Goal: Task Accomplishment & Management: Use online tool/utility

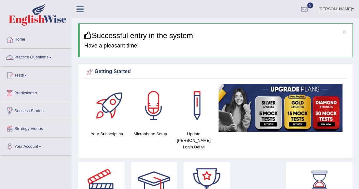
click at [52, 57] on span at bounding box center [50, 57] width 2 height 1
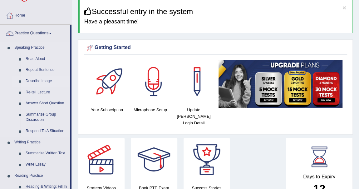
scroll to position [57, 0]
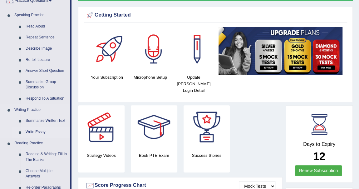
click at [41, 130] on link "Write Essay" at bounding box center [46, 131] width 47 height 11
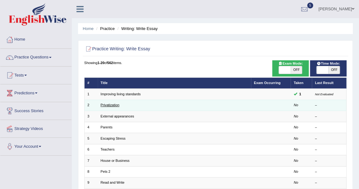
click at [111, 105] on link "Privatization" at bounding box center [110, 105] width 19 height 4
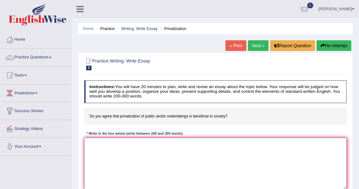
click at [118, 146] on textarea at bounding box center [215, 164] width 263 height 52
click at [211, 144] on textarea "The increasing influence of the privatization of public sector undertakings is" at bounding box center [215, 164] width 263 height 52
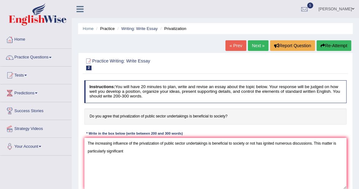
drag, startPoint x: 348, startPoint y: 119, endPoint x: 359, endPoint y: 122, distance: 11.8
click at [359, 122] on div "Home Practice Writing: Write Essay Privatization « Prev Next » Report Question …" at bounding box center [215, 156] width 287 height 312
click at [136, 153] on textarea "The increasing influence of the privatization of public sector undertakings is …" at bounding box center [215, 164] width 263 height 52
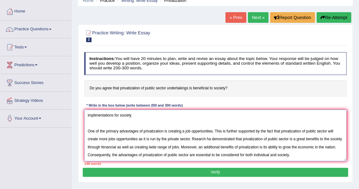
scroll to position [33, 0]
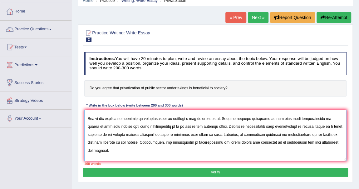
drag, startPoint x: 181, startPoint y: 158, endPoint x: 206, endPoint y: 163, distance: 25.5
click at [185, 159] on textarea at bounding box center [215, 136] width 263 height 52
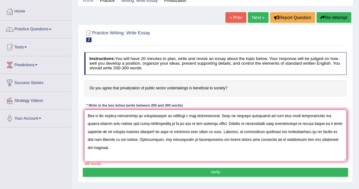
drag, startPoint x: 223, startPoint y: 152, endPoint x: 190, endPoint y: 152, distance: 32.5
click at [221, 151] on textarea at bounding box center [215, 136] width 263 height 52
click at [180, 154] on textarea at bounding box center [215, 136] width 263 height 52
click at [236, 153] on textarea at bounding box center [215, 136] width 263 height 52
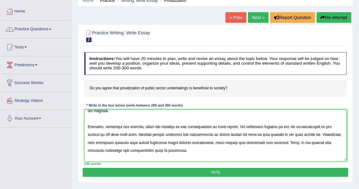
scroll to position [90, 0]
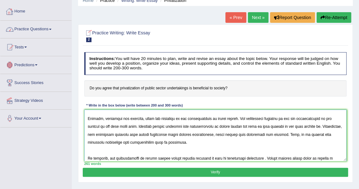
drag, startPoint x: 0, startPoint y: 2, endPoint x: 193, endPoint y: 202, distance: 278.0
drag, startPoint x: 193, startPoint y: 202, endPoint x: 140, endPoint y: 151, distance: 74.0
click at [140, 151] on textarea at bounding box center [215, 136] width 263 height 52
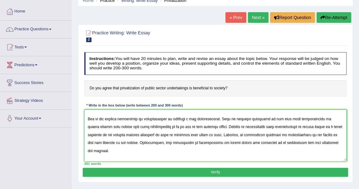
scroll to position [0, 0]
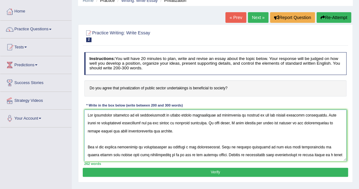
drag, startPoint x: 310, startPoint y: 124, endPoint x: 305, endPoint y: 125, distance: 5.5
click at [309, 124] on textarea at bounding box center [215, 136] width 263 height 52
click at [122, 129] on textarea at bounding box center [215, 136] width 263 height 52
click at [161, 128] on textarea at bounding box center [215, 136] width 263 height 52
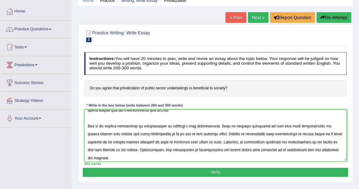
scroll to position [33, 0]
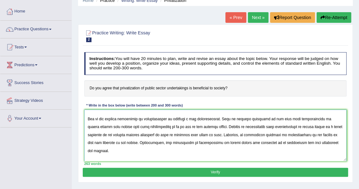
click at [128, 118] on textarea at bounding box center [215, 136] width 263 height 52
click at [127, 119] on textarea at bounding box center [215, 136] width 263 height 52
click at [132, 119] on textarea at bounding box center [215, 136] width 263 height 52
click at [127, 119] on textarea at bounding box center [215, 136] width 263 height 52
click at [187, 118] on textarea at bounding box center [215, 136] width 263 height 52
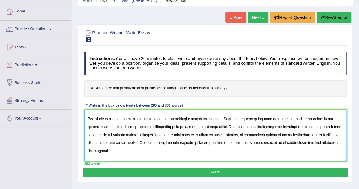
click at [131, 118] on textarea at bounding box center [215, 136] width 263 height 52
click at [185, 118] on textarea at bounding box center [215, 136] width 263 height 52
click at [245, 113] on textarea at bounding box center [215, 136] width 263 height 52
click at [115, 126] on textarea at bounding box center [215, 136] width 263 height 52
click at [209, 125] on textarea at bounding box center [215, 136] width 263 height 52
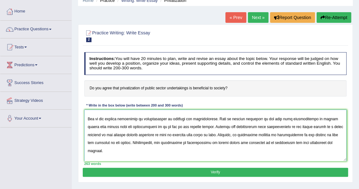
click at [316, 126] on textarea at bounding box center [215, 136] width 263 height 52
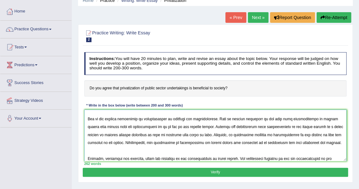
click at [121, 136] on textarea at bounding box center [215, 136] width 263 height 52
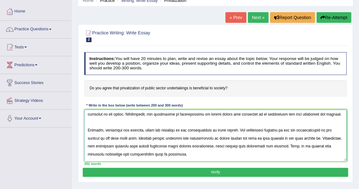
click at [180, 114] on textarea at bounding box center [215, 136] width 263 height 52
click at [182, 114] on textarea at bounding box center [215, 136] width 263 height 52
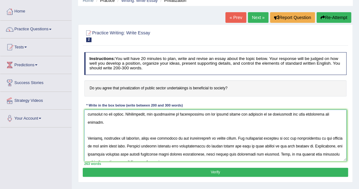
click at [279, 114] on textarea at bounding box center [215, 136] width 263 height 52
click at [285, 114] on textarea at bounding box center [215, 136] width 263 height 52
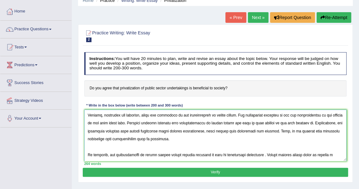
scroll to position [60, 0]
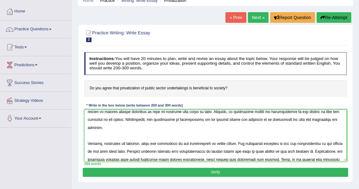
click at [218, 134] on textarea at bounding box center [215, 136] width 263 height 52
click at [218, 136] on textarea at bounding box center [215, 136] width 263 height 52
click at [214, 135] on textarea at bounding box center [215, 136] width 263 height 52
click at [212, 135] on textarea at bounding box center [215, 136] width 263 height 52
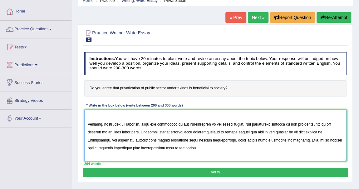
scroll to position [94, 0]
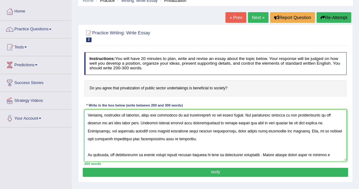
click at [185, 114] on textarea at bounding box center [215, 136] width 263 height 52
click at [207, 114] on textarea at bounding box center [215, 136] width 263 height 52
click at [302, 116] on textarea at bounding box center [215, 136] width 263 height 52
click at [96, 124] on textarea at bounding box center [215, 136] width 263 height 52
click at [128, 123] on textarea at bounding box center [215, 136] width 263 height 52
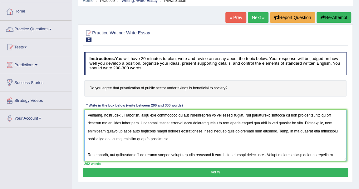
click at [147, 122] on textarea at bounding box center [215, 136] width 263 height 52
click at [225, 124] on textarea at bounding box center [215, 136] width 263 height 52
click at [310, 123] on textarea at bounding box center [215, 136] width 263 height 52
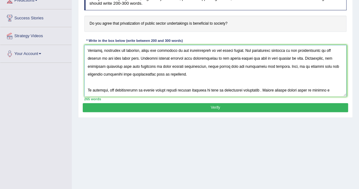
scroll to position [85, 0]
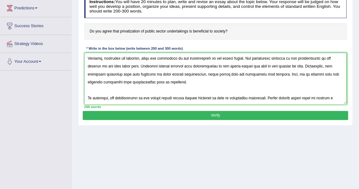
click at [280, 91] on textarea at bounding box center [215, 79] width 263 height 52
click at [237, 99] on textarea at bounding box center [215, 79] width 263 height 52
click at [245, 98] on textarea at bounding box center [215, 79] width 263 height 52
click at [281, 97] on textarea at bounding box center [215, 79] width 263 height 52
click at [290, 98] on textarea at bounding box center [215, 79] width 263 height 52
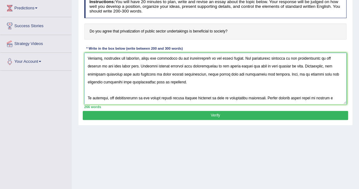
type textarea "The increasing influence of the privatization of public sector undertakings is …"
click at [225, 115] on button "Verify" at bounding box center [215, 115] width 265 height 9
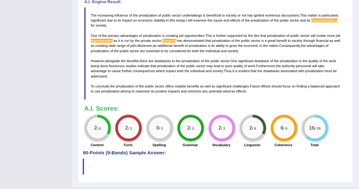
scroll to position [199, 0]
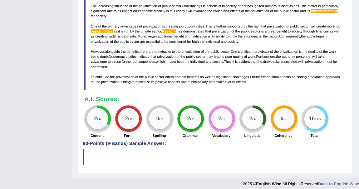
click at [323, 9] on span "implimentations" at bounding box center [324, 11] width 27 height 4
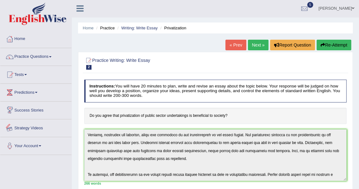
scroll to position [0, 0]
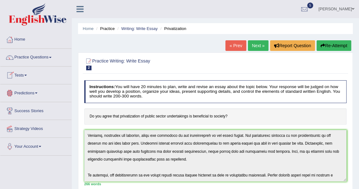
click at [27, 75] on span at bounding box center [25, 75] width 2 height 1
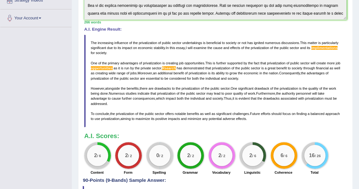
scroll to position [193, 0]
